Goal: Task Accomplishment & Management: Manage account settings

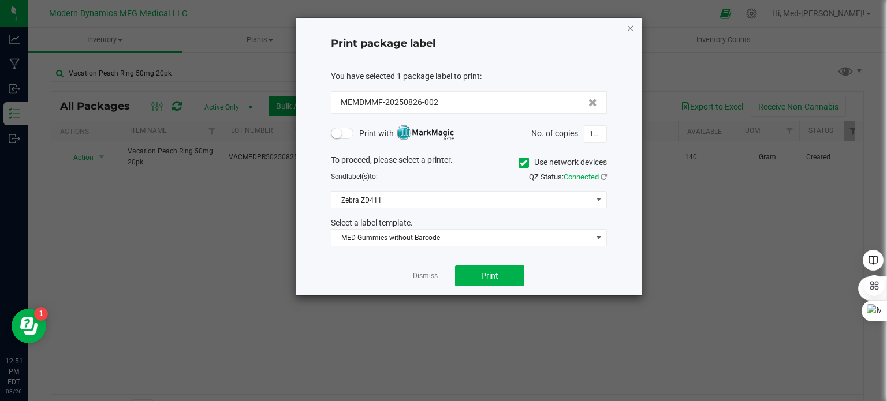
click at [630, 28] on icon "button" at bounding box center [631, 28] width 8 height 14
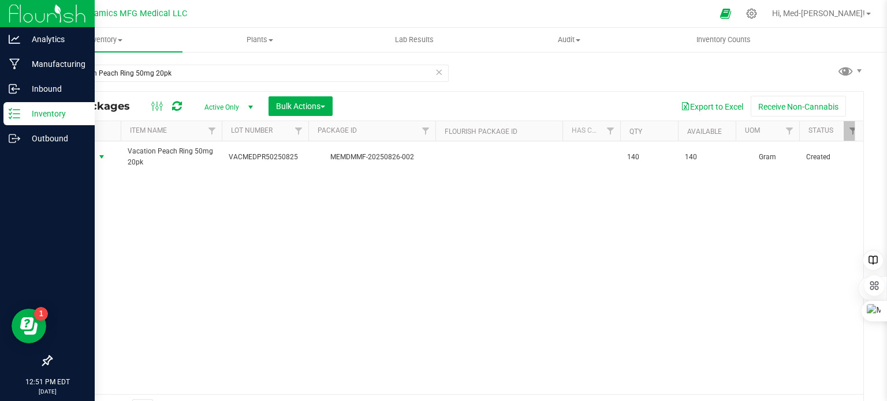
click at [19, 117] on icon at bounding box center [15, 114] width 12 height 12
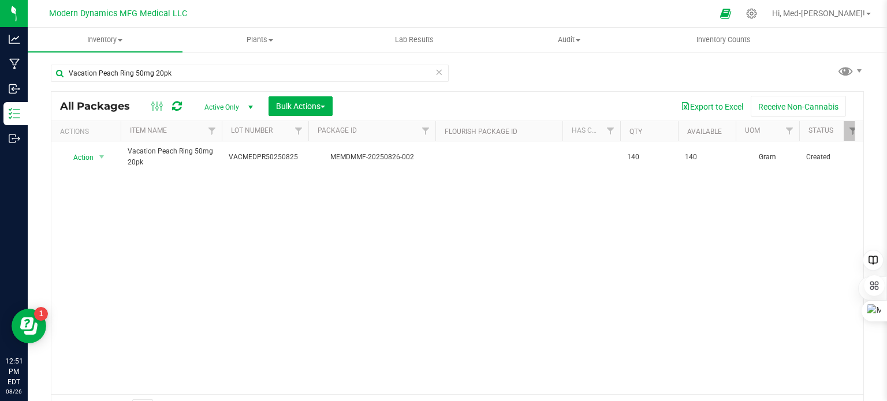
click at [360, 287] on div "Action Action Adjust qty Create package Edit attributes Global inventory Locate…" at bounding box center [457, 268] width 812 height 253
click at [870, 16] on link "Hi, Med-[PERSON_NAME]!" at bounding box center [822, 14] width 108 height 12
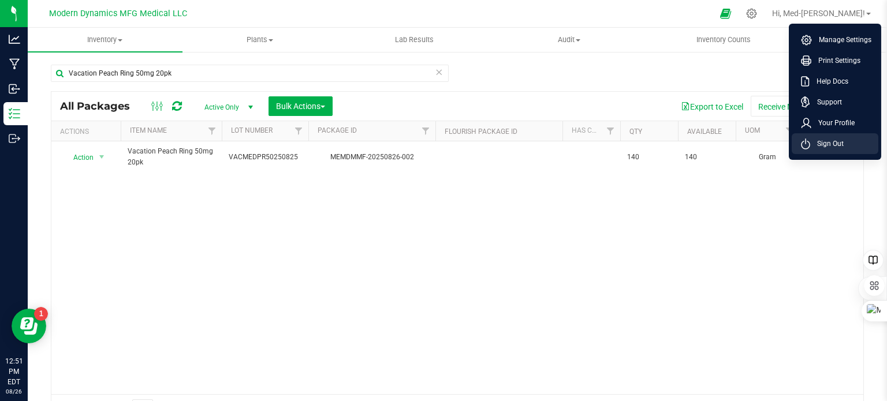
click at [819, 140] on span "Sign Out" at bounding box center [827, 144] width 34 height 12
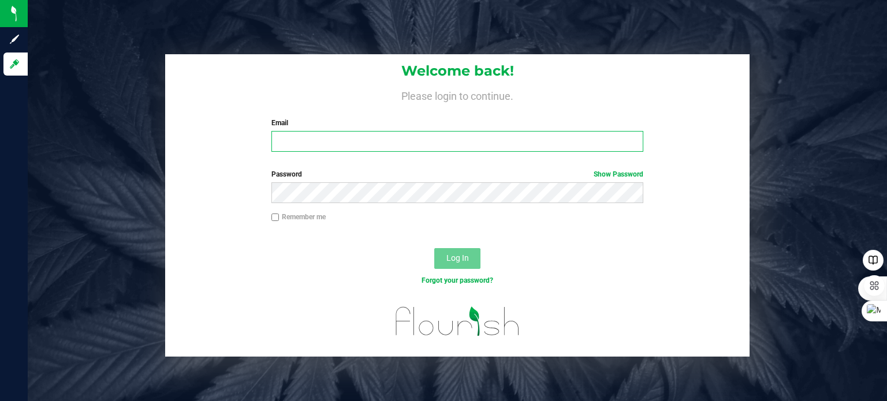
click at [321, 145] on input "Email" at bounding box center [457, 141] width 373 height 21
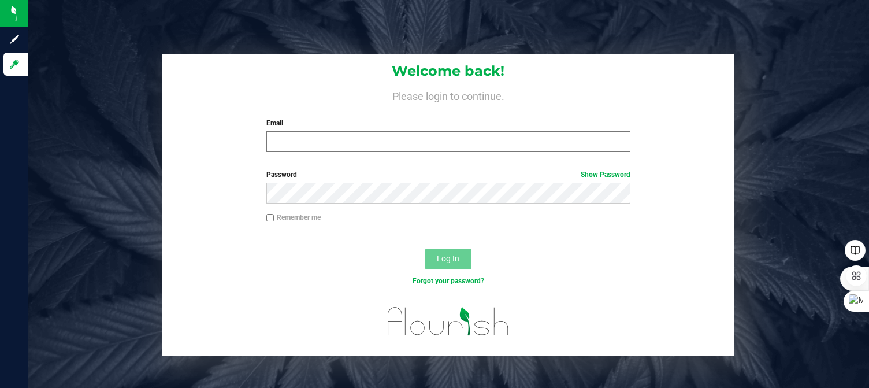
drag, startPoint x: 363, startPoint y: 150, endPoint x: 334, endPoint y: 134, distance: 32.8
click at [334, 131] on input "Email" at bounding box center [448, 141] width 364 height 21
type input "[PERSON_NAME][EMAIL_ADDRESS][DOMAIN_NAME]"
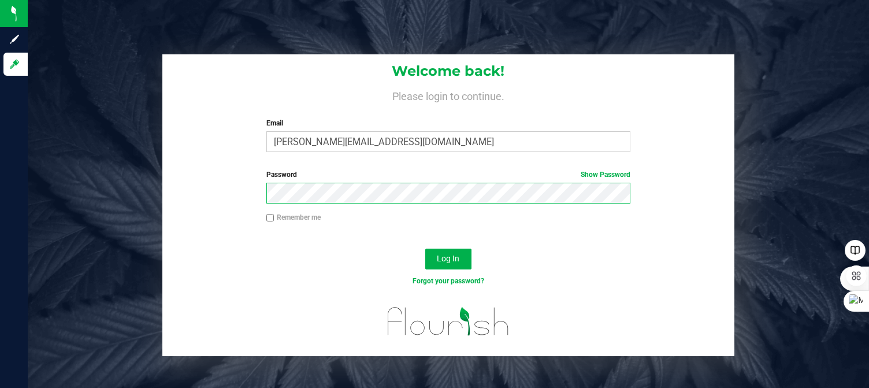
click at [425, 248] on button "Log In" at bounding box center [448, 258] width 46 height 21
